Goal: Information Seeking & Learning: Learn about a topic

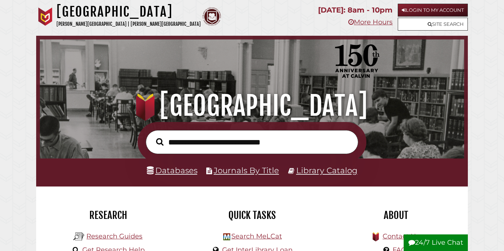
scroll to position [140, 421]
type input "**********"
click at [152, 136] on button "Search" at bounding box center [159, 141] width 15 height 11
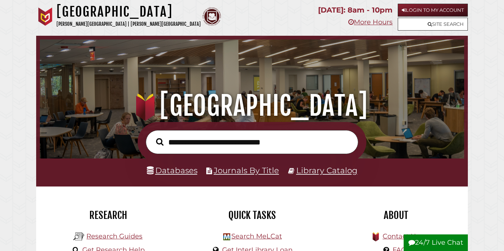
scroll to position [140, 421]
click at [188, 166] on link "Databases" at bounding box center [172, 171] width 51 height 10
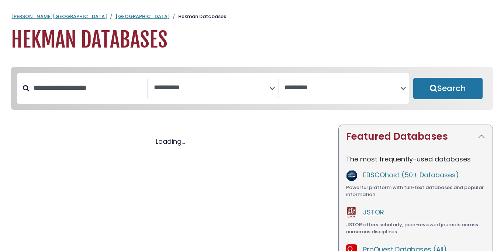
select select "Database Subject Filter"
select select "Database Vendors Filter"
select select "Database Subject Filter"
select select "Database Vendors Filter"
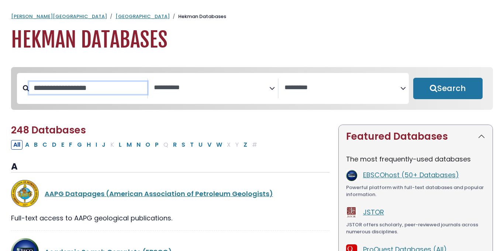
click at [116, 89] on input "Search database by title or keyword" at bounding box center [88, 88] width 118 height 12
click at [197, 85] on textarea "Search" at bounding box center [212, 88] width 116 height 8
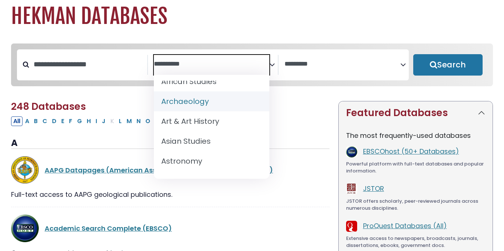
scroll to position [24, 0]
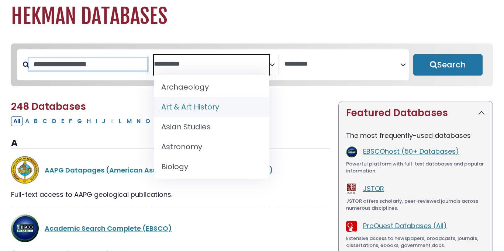
click at [65, 66] on input "Search database by title or keyword" at bounding box center [88, 64] width 118 height 12
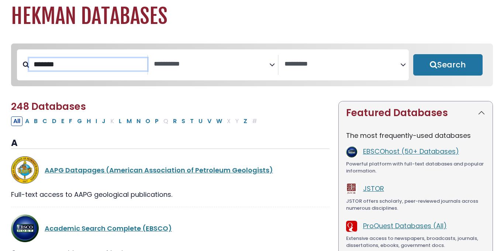
type input "*******"
click at [413, 54] on button "Search" at bounding box center [447, 64] width 69 height 21
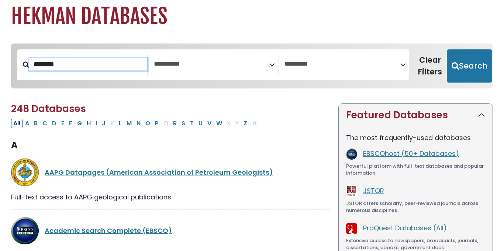
select select "Database Subject Filter"
select select "Database Vendors Filter"
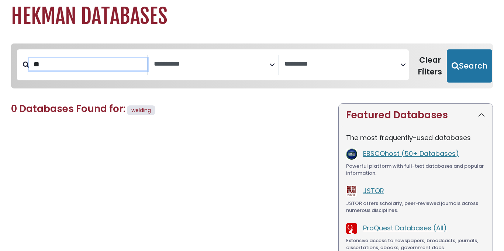
type input "*"
click at [237, 72] on span "Search filters" at bounding box center [212, 65] width 116 height 20
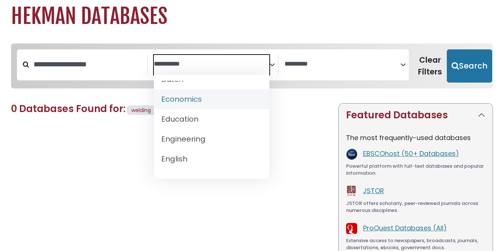
scroll to position [243, 0]
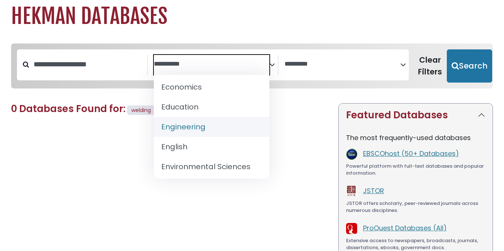
select select "*****"
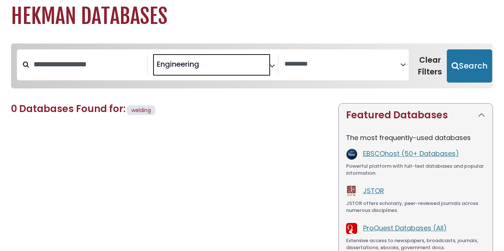
scroll to position [134, 0]
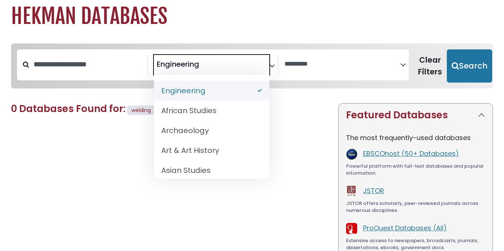
click at [300, 127] on div "0 Databases Found for: welding Edit Filters Clear Filters/Browse All Databases …" at bounding box center [170, 210] width 327 height 215
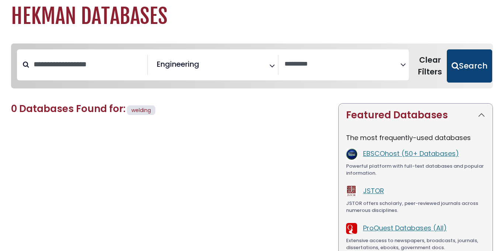
click at [475, 66] on button "Search" at bounding box center [469, 65] width 45 height 33
select select "Database Vendors Filter"
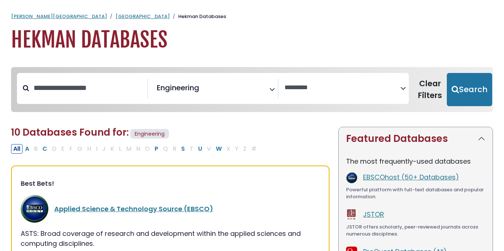
click at [249, 88] on span "× Engineering" at bounding box center [212, 89] width 116 height 20
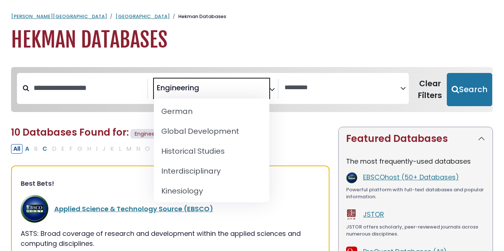
scroll to position [449, 0]
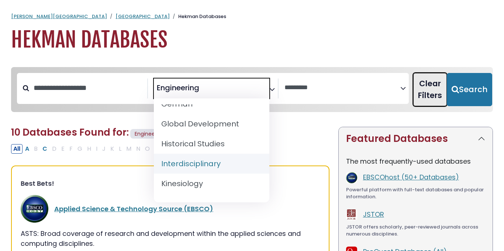
click at [428, 95] on button "Clear Filters" at bounding box center [430, 89] width 34 height 33
select select "Database Subject Filter"
select select "Database Vendors Filter"
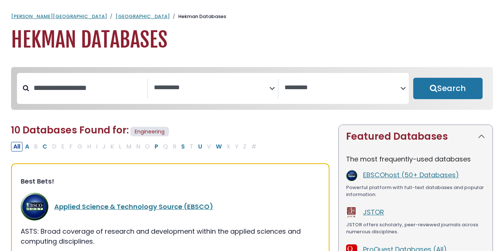
select select "Database Subject Filter"
select select "Database Vendors Filter"
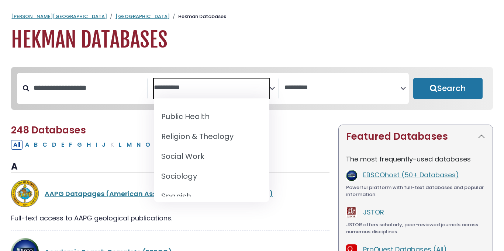
scroll to position [756, 0]
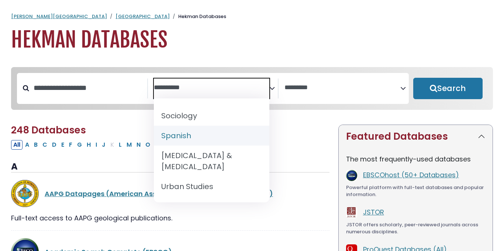
select select "*****"
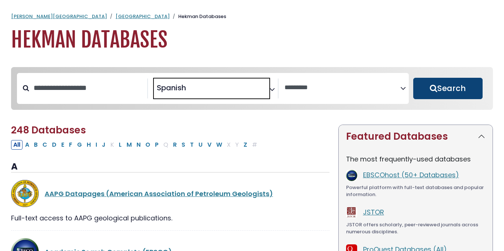
click at [449, 95] on button "Search" at bounding box center [447, 88] width 69 height 21
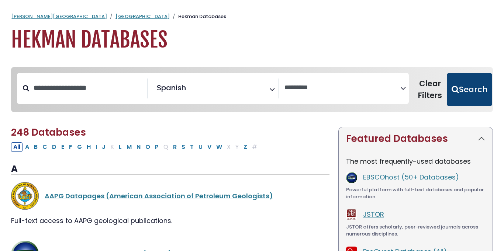
select select "Database Vendors Filter"
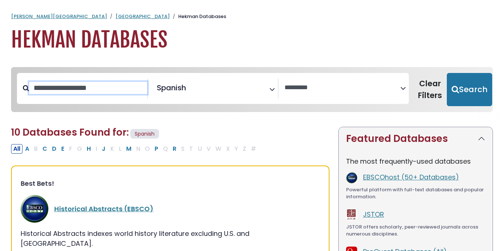
click at [97, 82] on input "Search database by title or keyword" at bounding box center [88, 88] width 118 height 12
type input "**********"
click at [447, 73] on button "Search" at bounding box center [469, 89] width 45 height 33
select select "Database Vendors Filter"
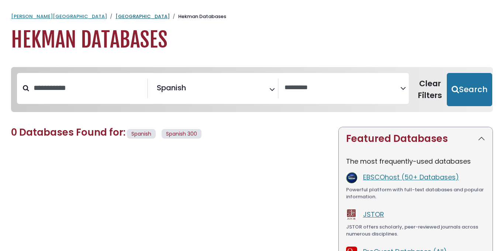
click at [116, 18] on link "[GEOGRAPHIC_DATA]" at bounding box center [143, 16] width 54 height 7
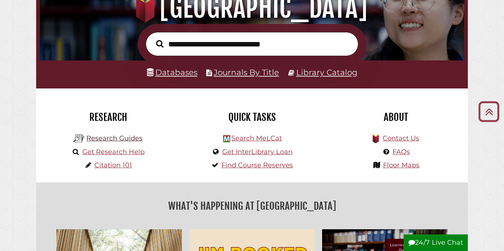
scroll to position [140, 421]
click at [112, 139] on link "Research Guides" at bounding box center [114, 138] width 56 height 8
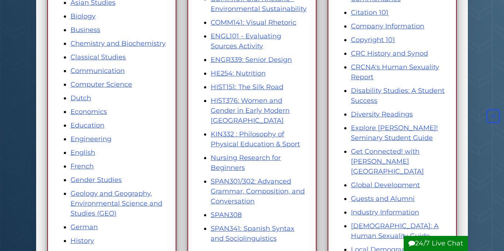
scroll to position [182, 0]
click at [231, 185] on li "SPAN301/302: Advanced Grammar, Composition, and Conversation" at bounding box center [259, 191] width 97 height 30
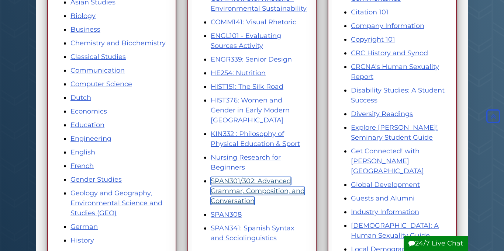
click at [267, 187] on link "SPAN301/302: Advanced Grammar, Composition, and Conversation" at bounding box center [258, 191] width 94 height 28
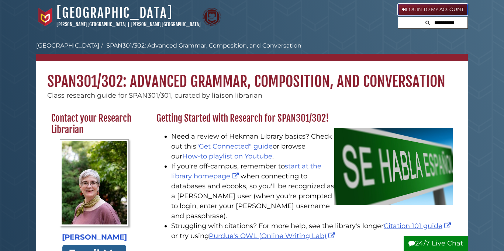
click at [420, 8] on link "Login to My Account" at bounding box center [433, 10] width 70 height 12
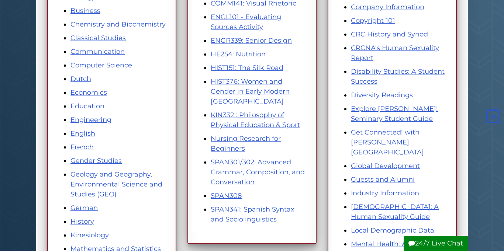
scroll to position [201, 0]
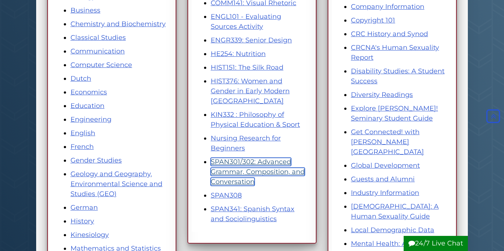
click at [257, 172] on link "SPAN301/302: Advanced Grammar, Composition, and Conversation" at bounding box center [258, 172] width 94 height 28
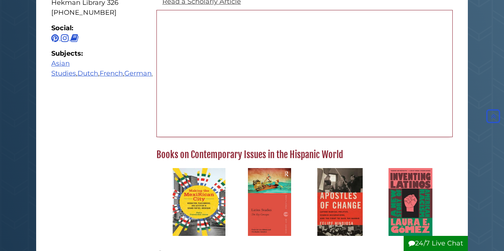
scroll to position [302, 0]
